Goal: Use online tool/utility: Utilize a website feature to perform a specific function

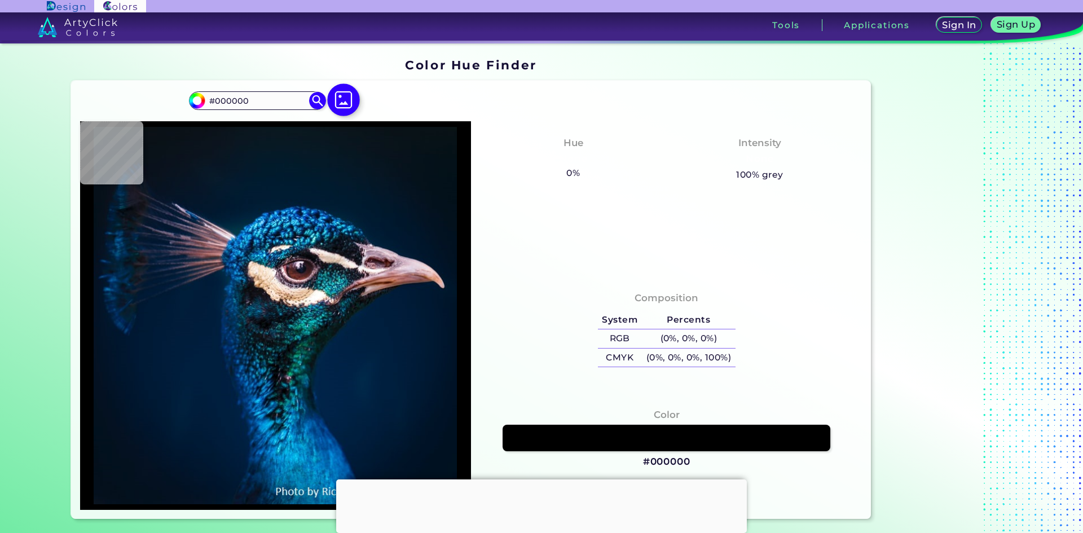
click at [356, 98] on img at bounding box center [343, 99] width 33 height 33
click at [0, 0] on input "file" at bounding box center [0, 0] width 0 height 0
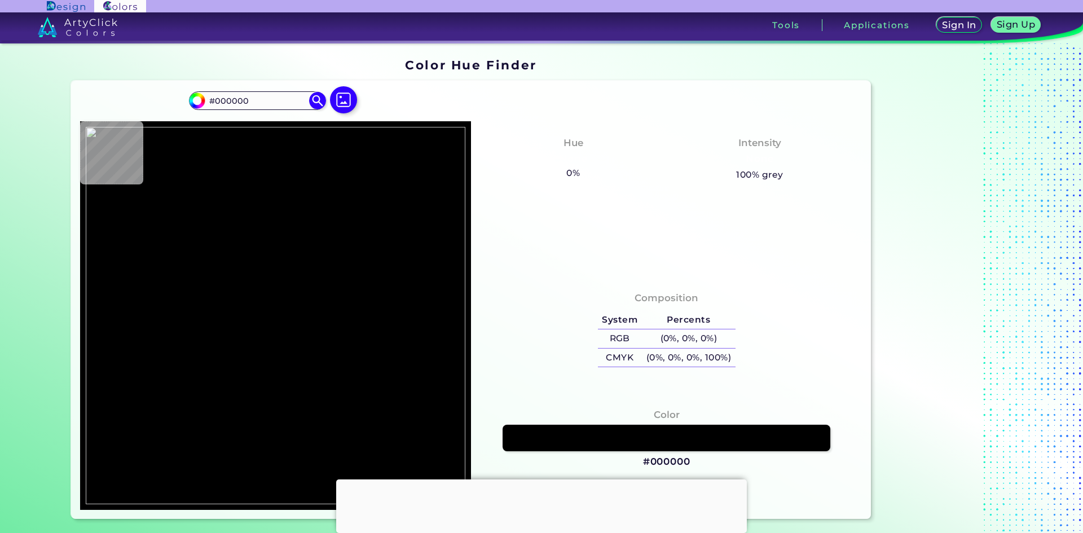
type input "#ffffff"
type input "#FFFFFF"
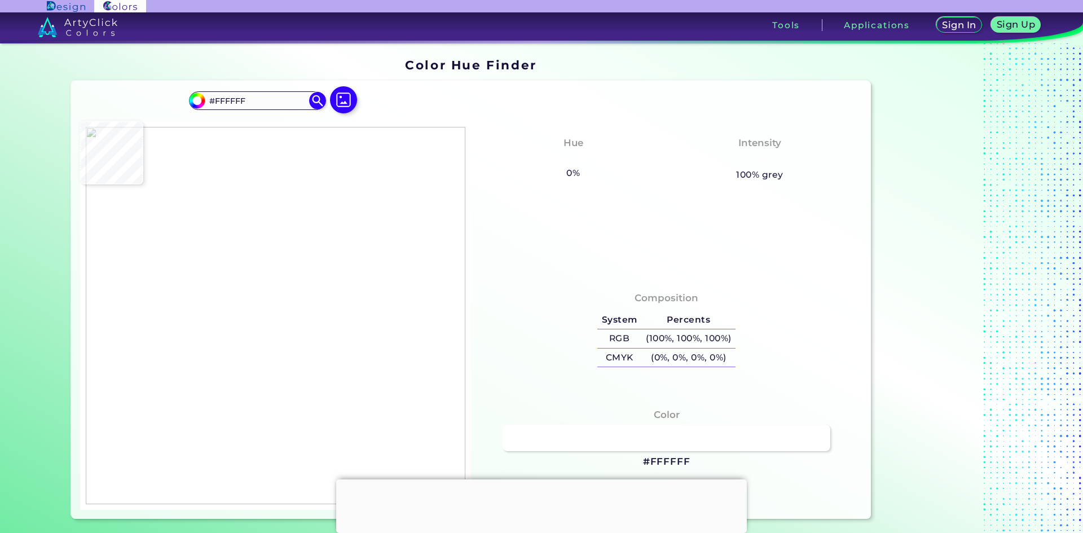
type input "#f9fdf9"
type input "#F9FDF9"
type input "#29ed07"
type input "#29ED07"
type input "#2aee08"
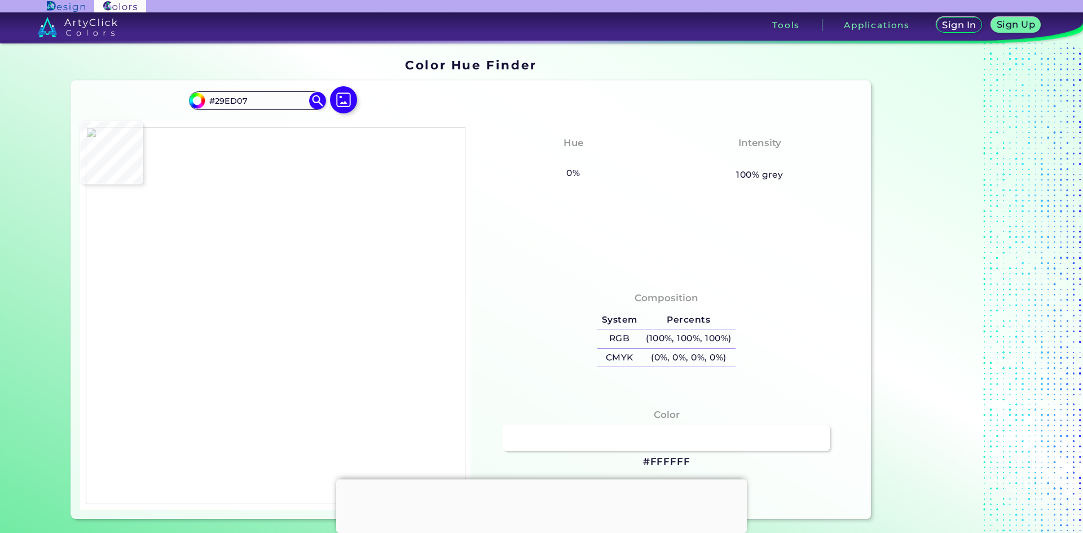
type input "#2AEE08"
type input "#2bef09"
type input "#2BEF09"
type input "#2aee09"
type input "#2AEE09"
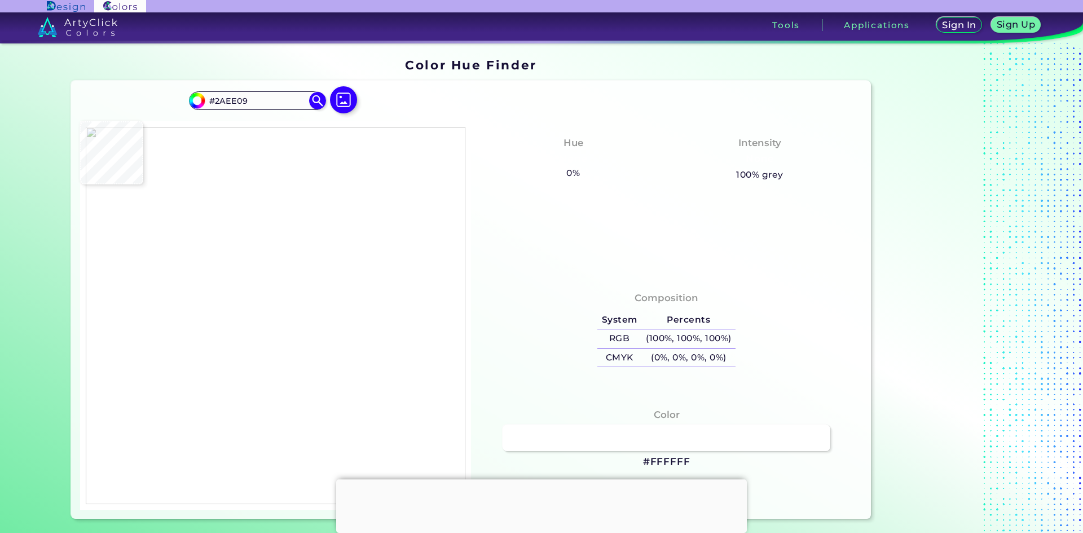
type input "#25ed03"
type input "#25ED03"
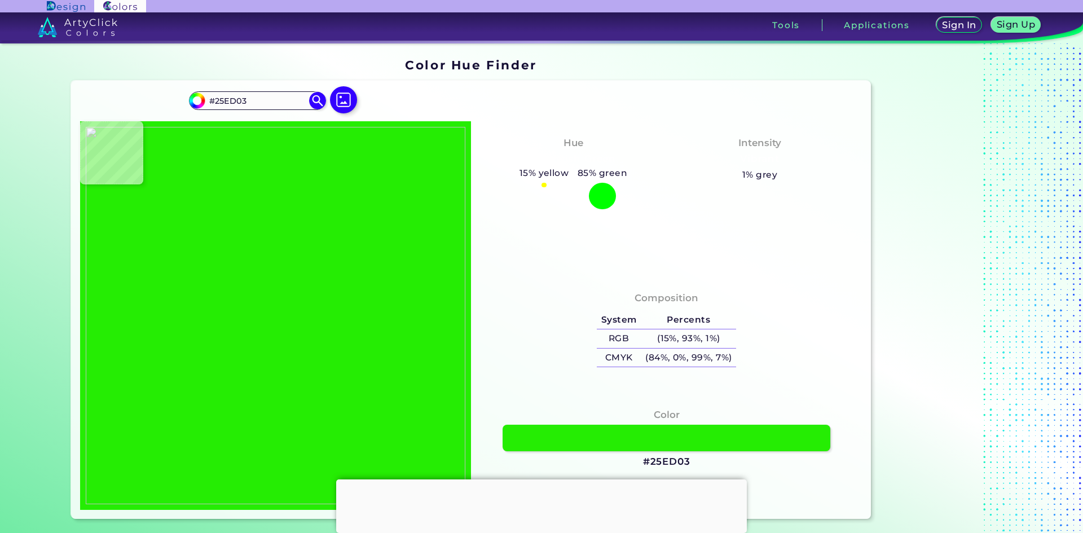
type input "#23f206"
type input "#23F206"
type input "#25f005"
type input "#25F005"
type input "#27ec04"
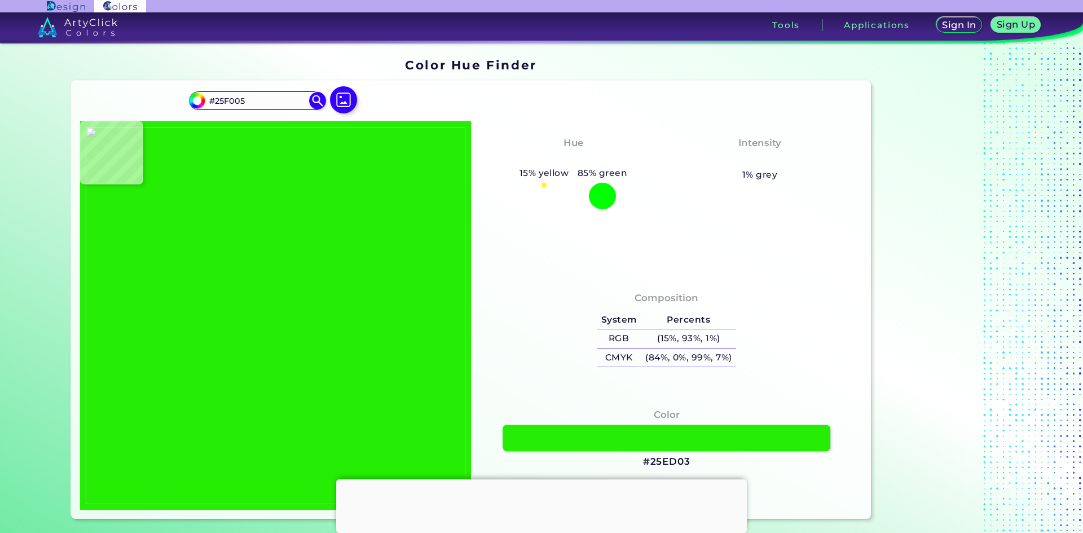
type input "#27EC04"
type input "#2bef09"
type input "#2BEF09"
type input "#2aee08"
type input "#2AEE08"
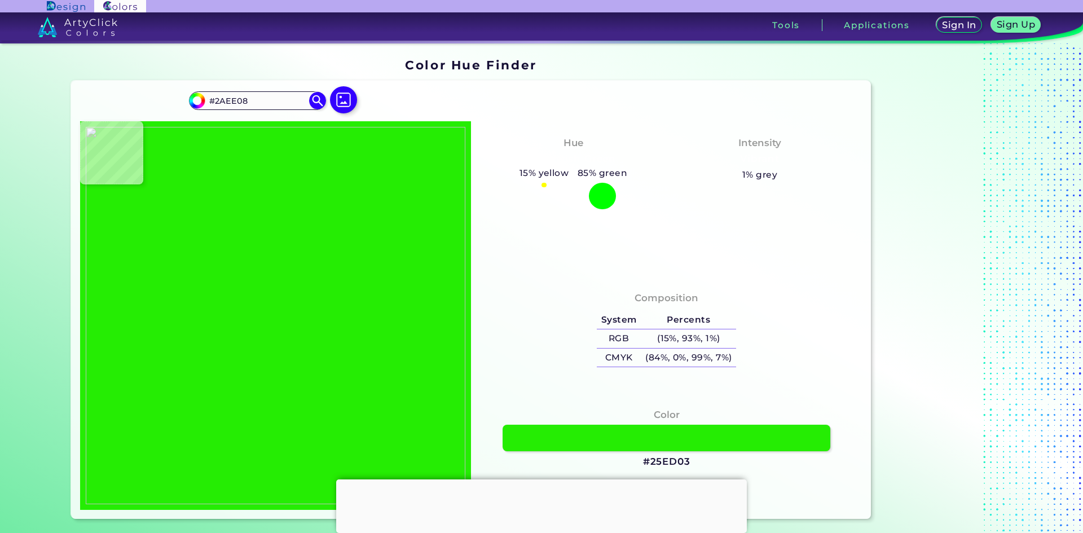
type input "#fbfaf8"
type input "#FBFAF8"
type input "#fcf5f9"
type input "#FCF5F9"
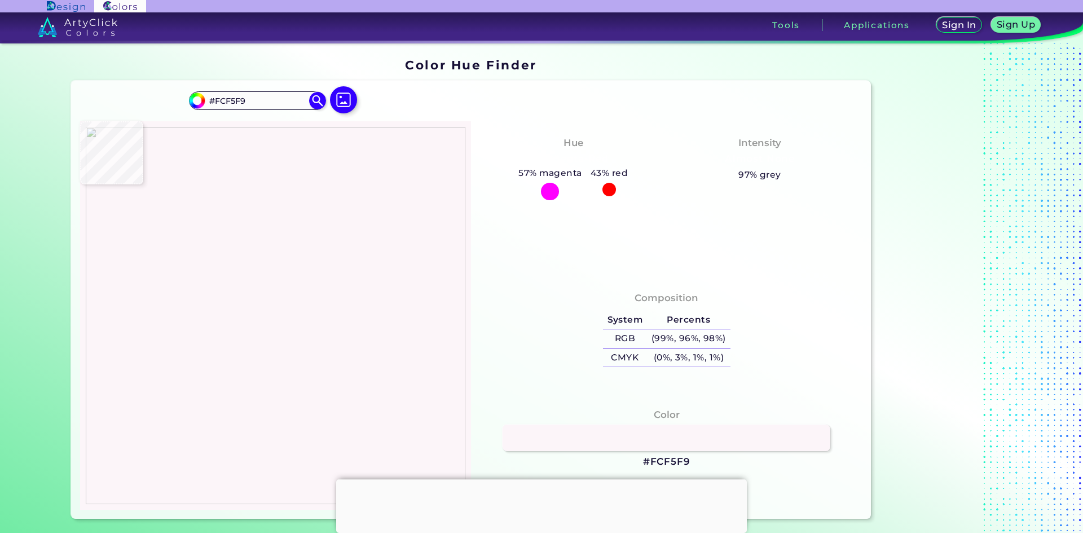
type input "#fdfafc"
type input "#FDFAFC"
type input "#cbffc4"
type input "#CBFFC4"
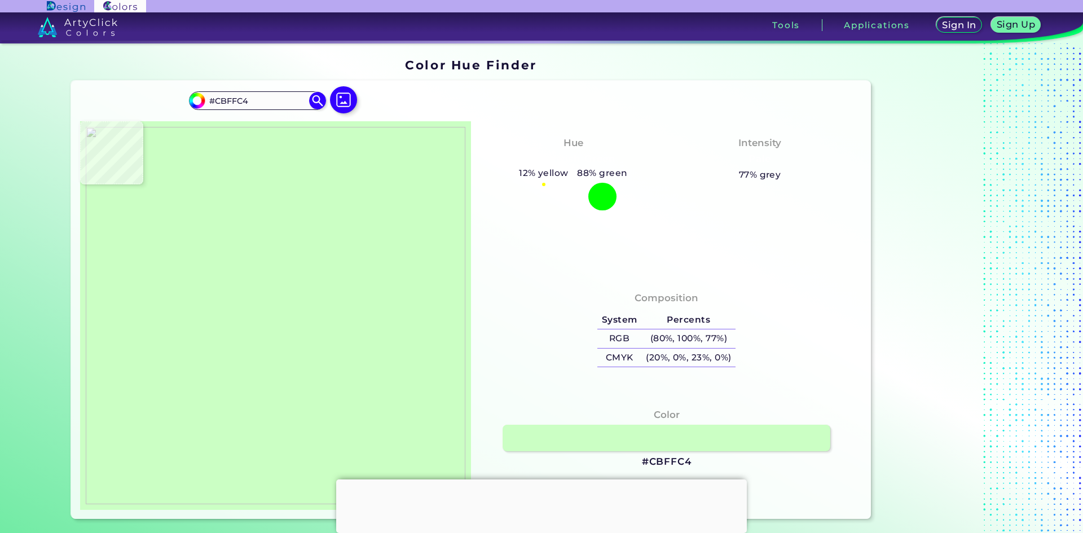
type input "#2ede15"
type input "#2EDE15"
type input "#2aee08"
type input "#2AEE08"
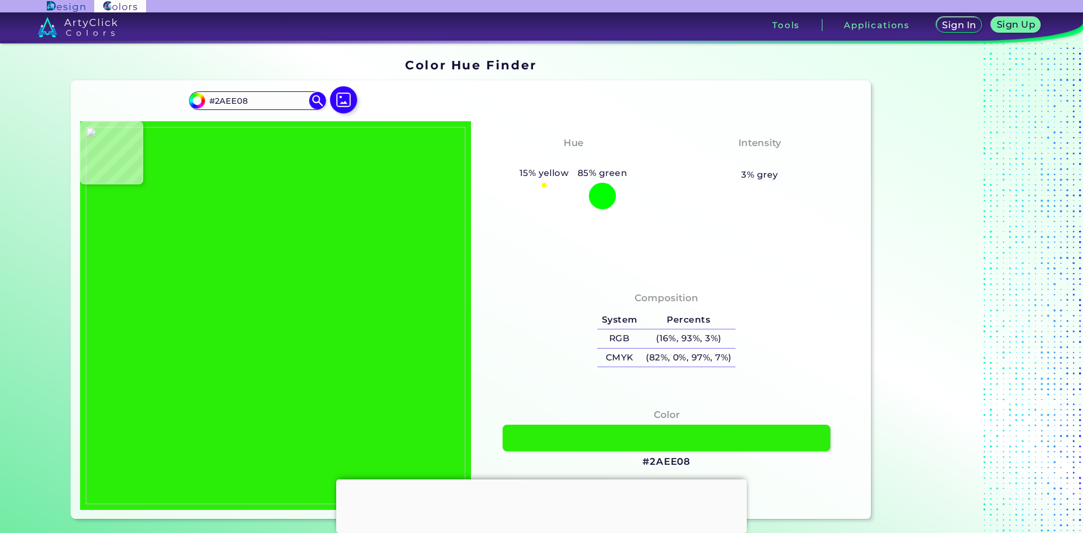
click at [303, 264] on img at bounding box center [276, 315] width 380 height 377
drag, startPoint x: 681, startPoint y: 462, endPoint x: 643, endPoint y: 464, distance: 38.4
click at [642, 464] on h3 "#2AEE08" at bounding box center [666, 462] width 48 height 14
copy h3 "#2AEE0"
drag, startPoint x: 675, startPoint y: 464, endPoint x: 685, endPoint y: 460, distance: 10.7
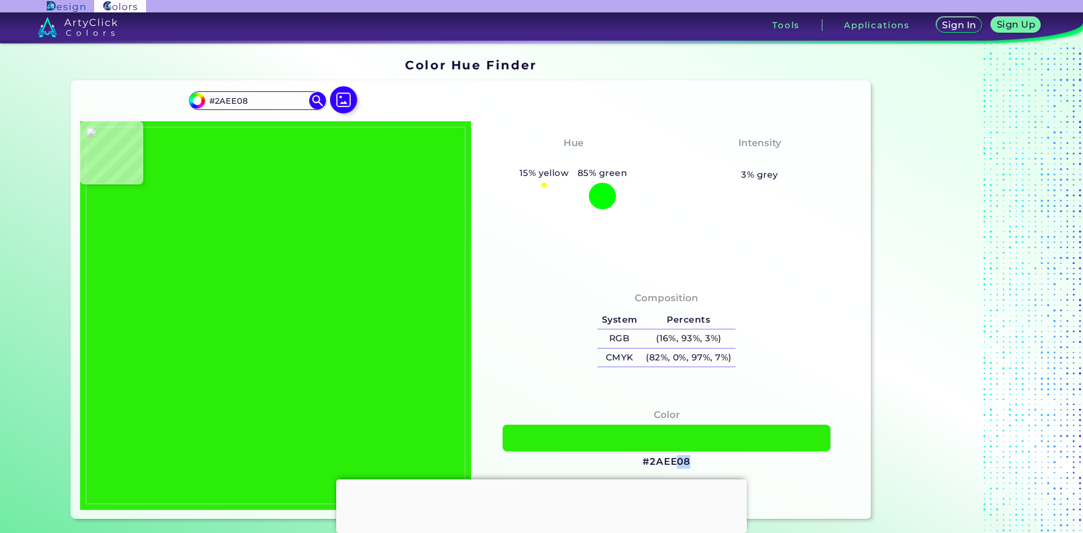
click at [685, 460] on h3 "#2AEE08" at bounding box center [666, 462] width 48 height 14
copy h3 "08"
drag, startPoint x: 689, startPoint y: 463, endPoint x: 641, endPoint y: 463, distance: 47.4
click at [641, 463] on div "Color #2AEE08" at bounding box center [666, 438] width 373 height 72
click at [674, 459] on h3 "#2AEE08" at bounding box center [666, 462] width 48 height 14
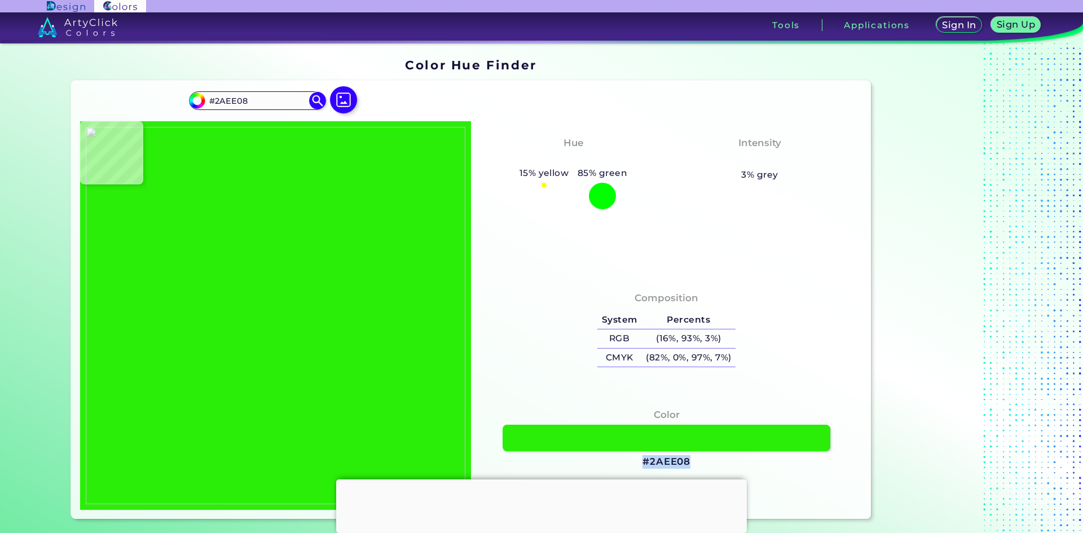
copy h3 "#2AEE08"
